Goal: Transaction & Acquisition: Book appointment/travel/reservation

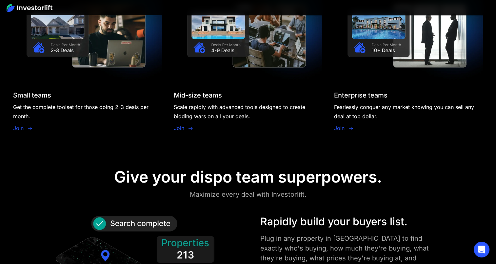
scroll to position [651, 0]
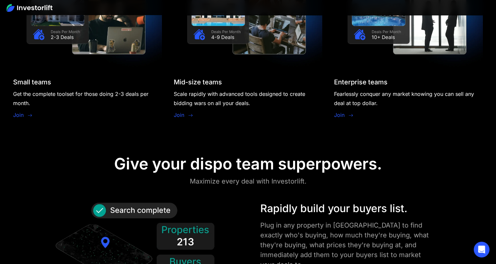
click at [16, 112] on link "Join" at bounding box center [18, 115] width 10 height 8
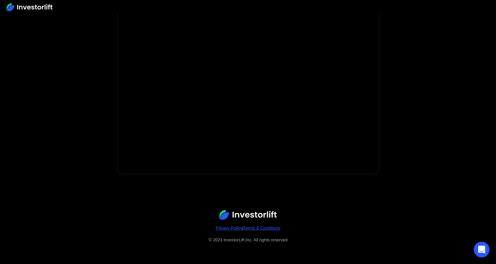
scroll to position [24, 0]
